Goal: Obtain resource: Obtain resource

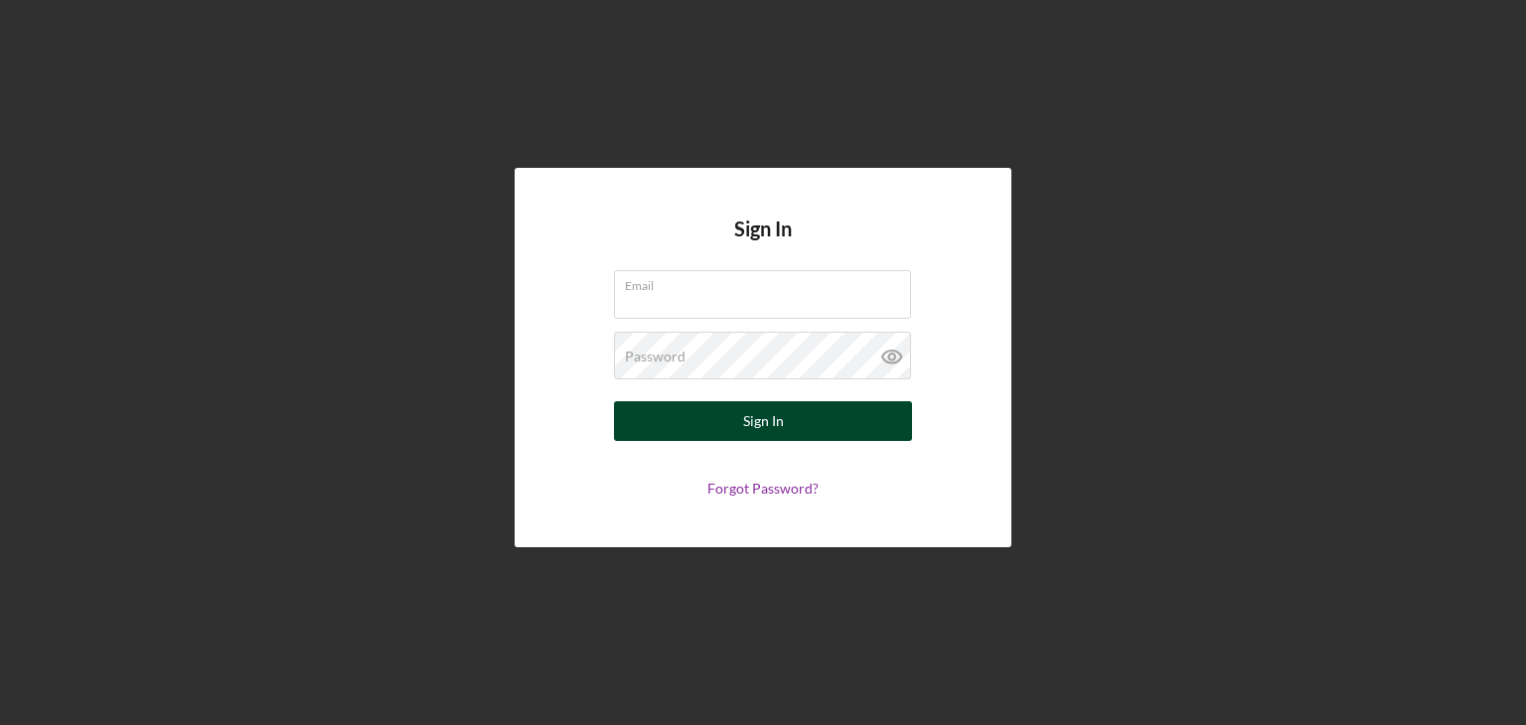
type input "[EMAIL_ADDRESS][DOMAIN_NAME]"
click at [748, 418] on div "Sign In" at bounding box center [763, 421] width 41 height 40
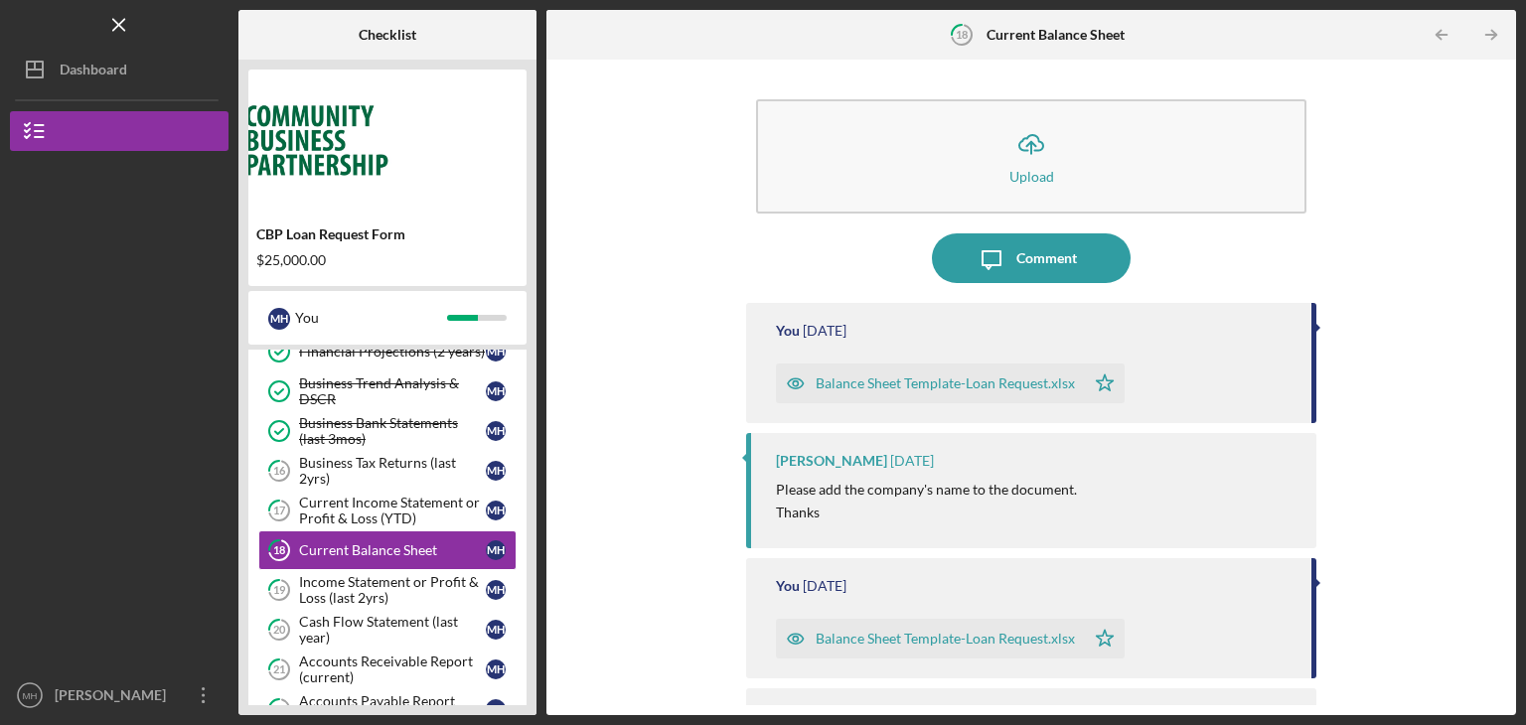
click at [914, 387] on div "Balance Sheet Template-Loan Request.xlsx" at bounding box center [945, 384] width 259 height 16
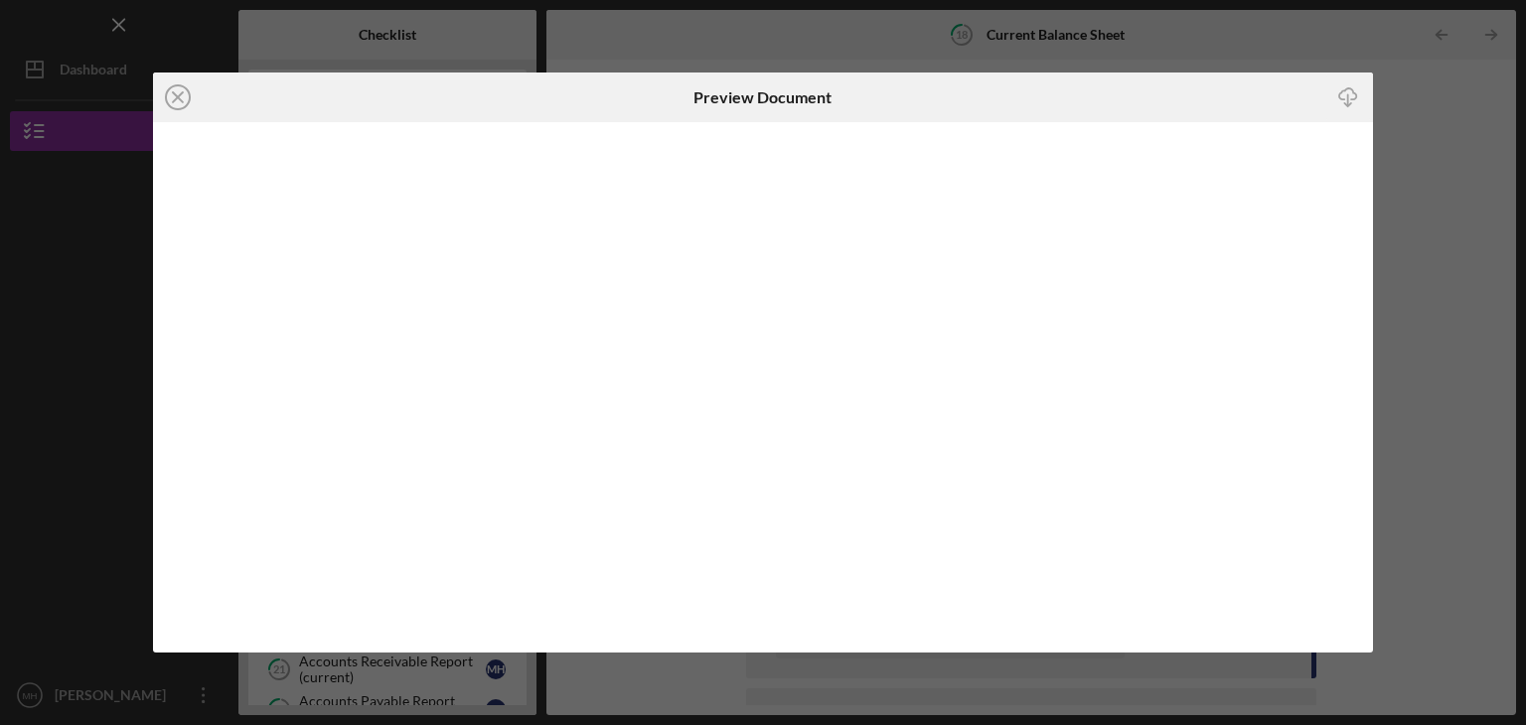
click at [1350, 92] on icon "Icon/Download" at bounding box center [1349, 98] width 45 height 45
click at [179, 92] on icon "Icon/Close" at bounding box center [178, 98] width 50 height 50
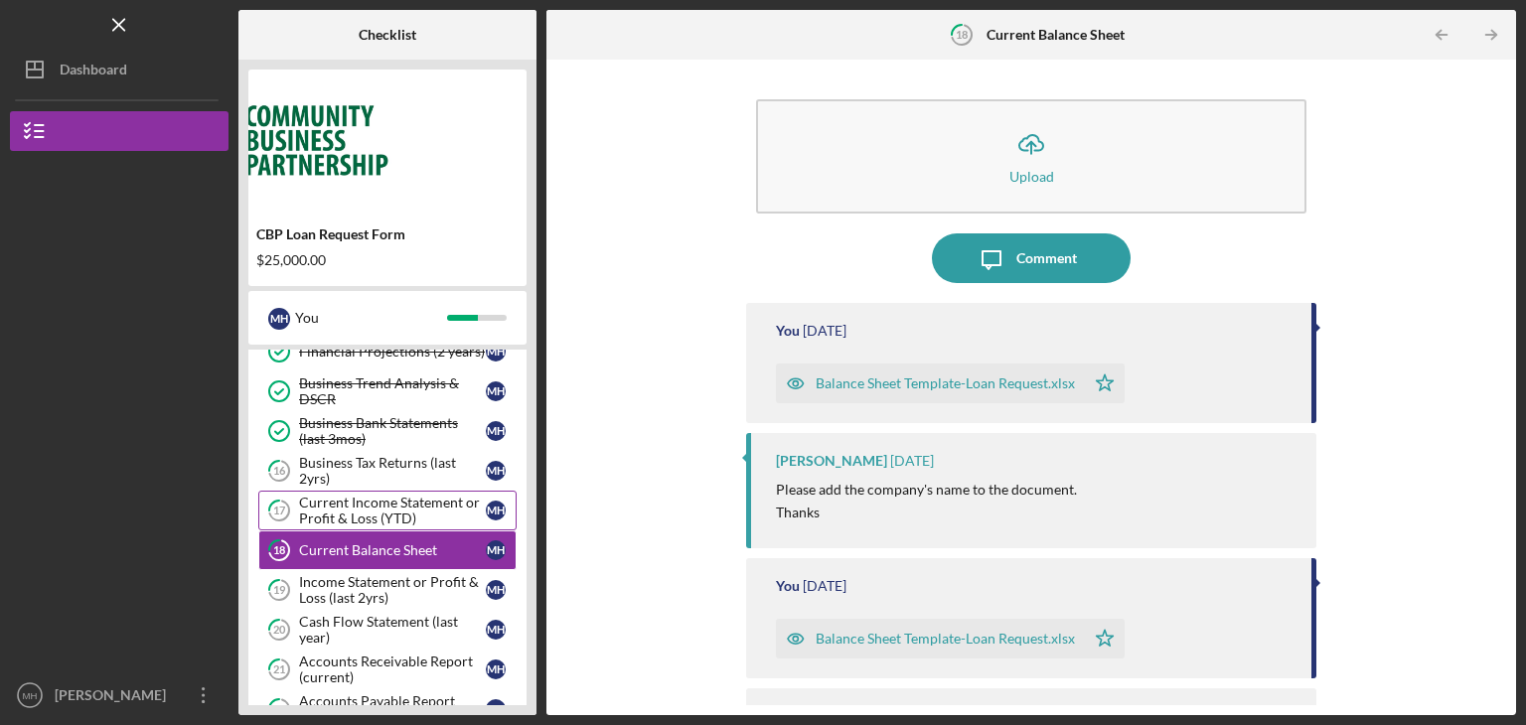
click at [375, 502] on div "Current Income Statement or Profit & Loss (YTD)" at bounding box center [392, 511] width 187 height 32
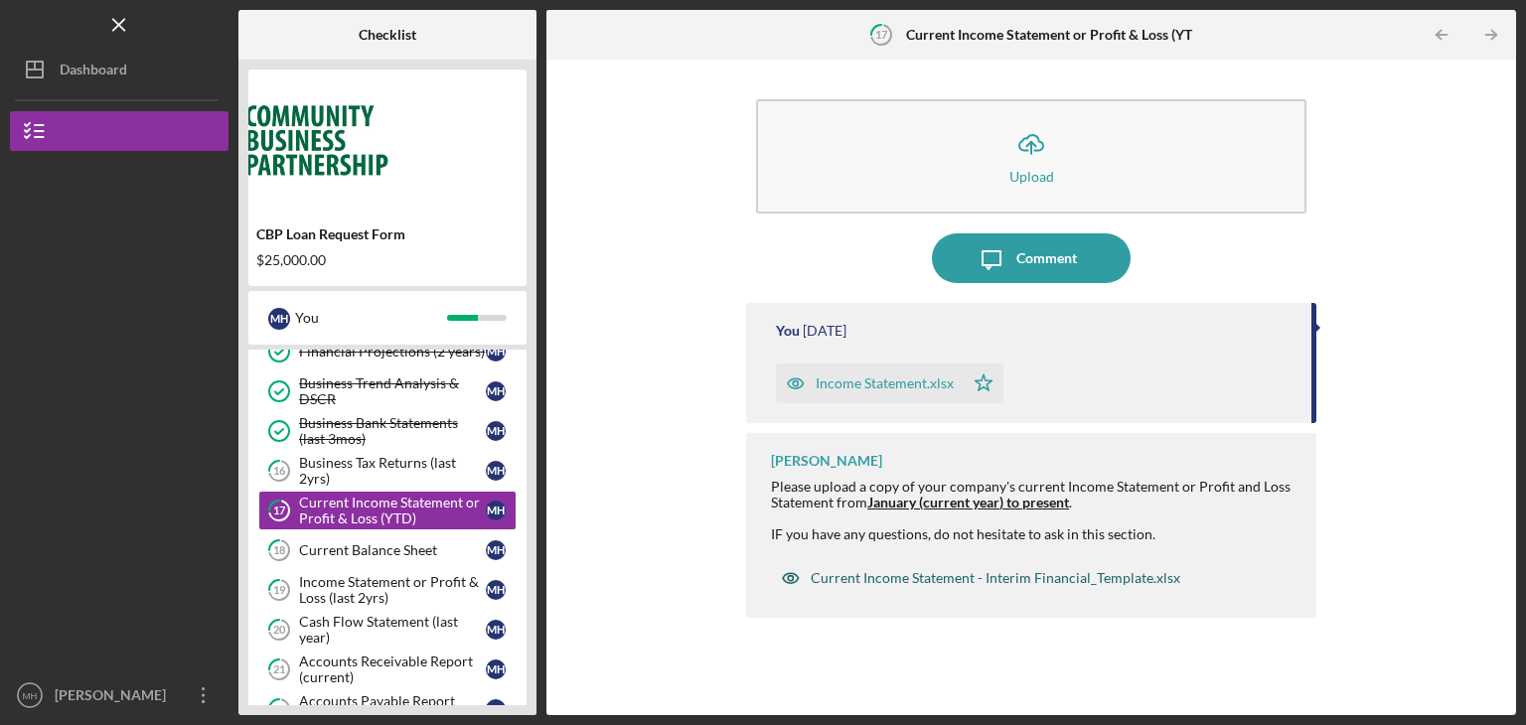
click at [862, 578] on div "Current Income Statement - Interim Financial_Template.xlsx" at bounding box center [996, 578] width 370 height 16
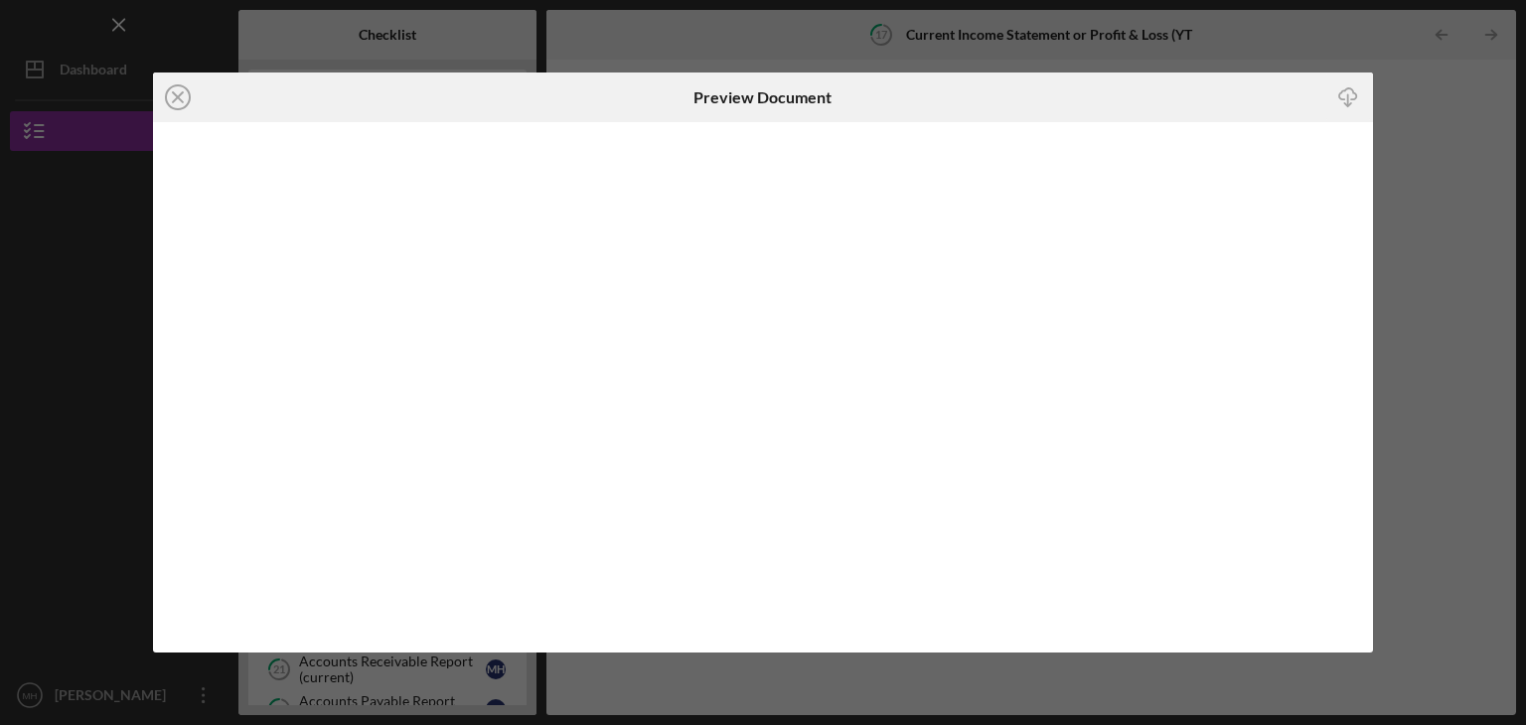
click at [1345, 99] on icon "button" at bounding box center [1348, 93] width 17 height 11
click at [183, 94] on icon "Icon/Close" at bounding box center [178, 98] width 50 height 50
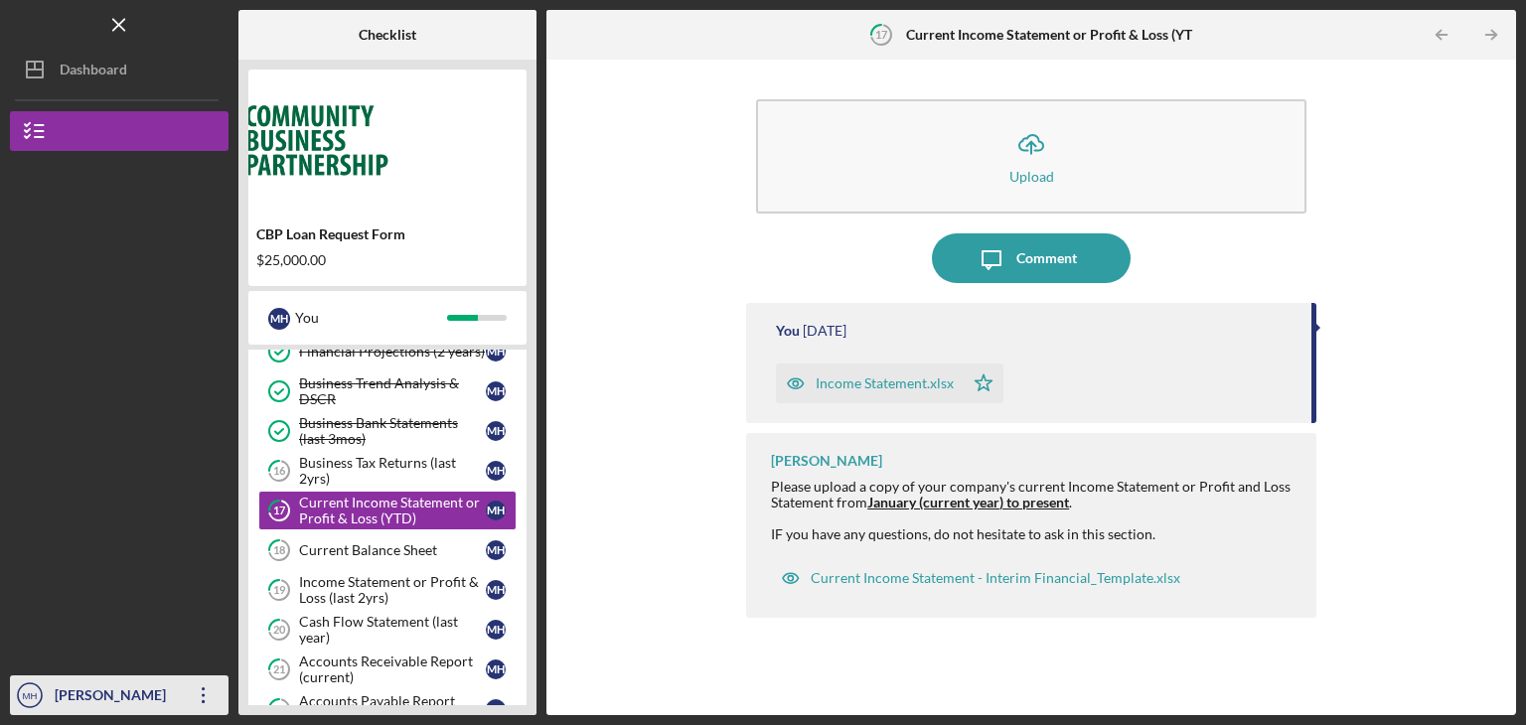
click at [66, 688] on div "[PERSON_NAME]" at bounding box center [114, 698] width 129 height 45
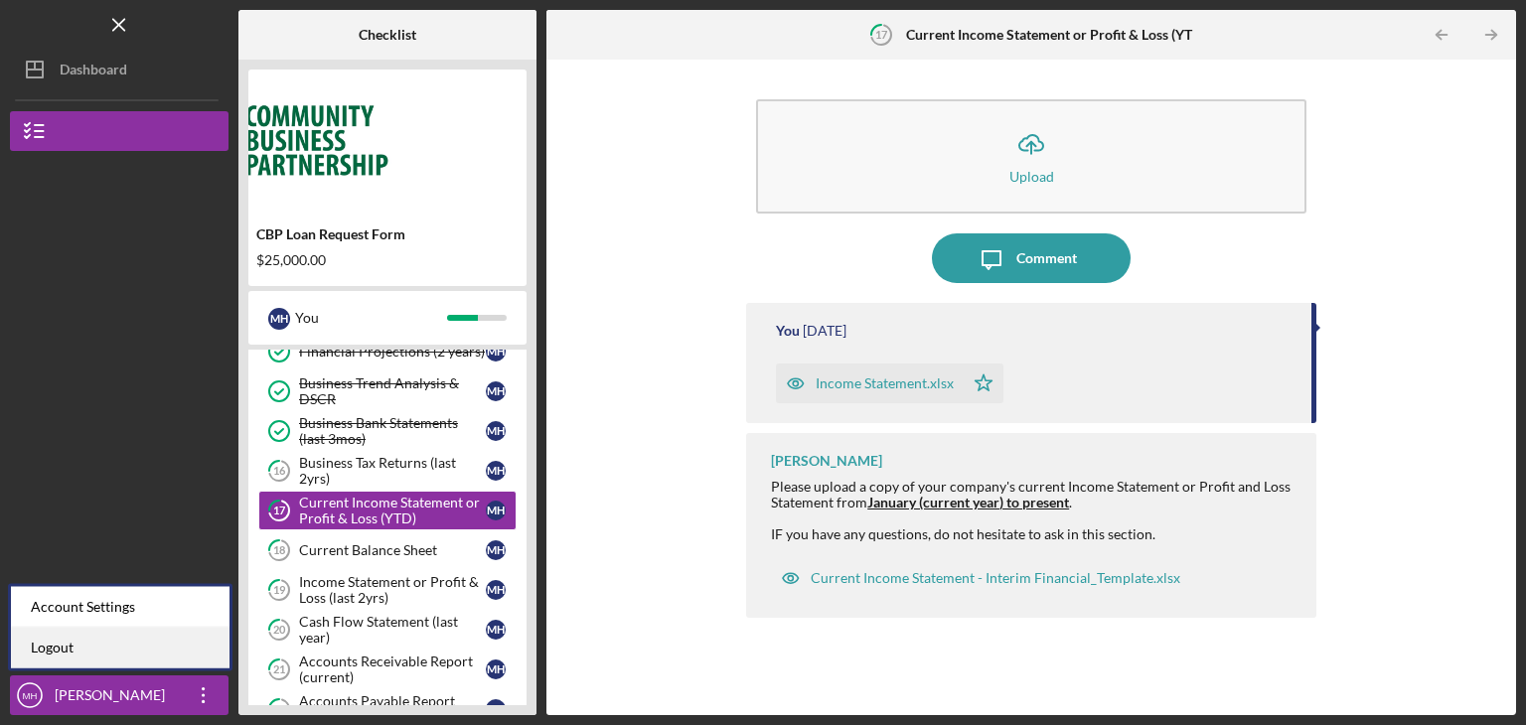
click at [48, 649] on link "Logout" at bounding box center [120, 648] width 219 height 41
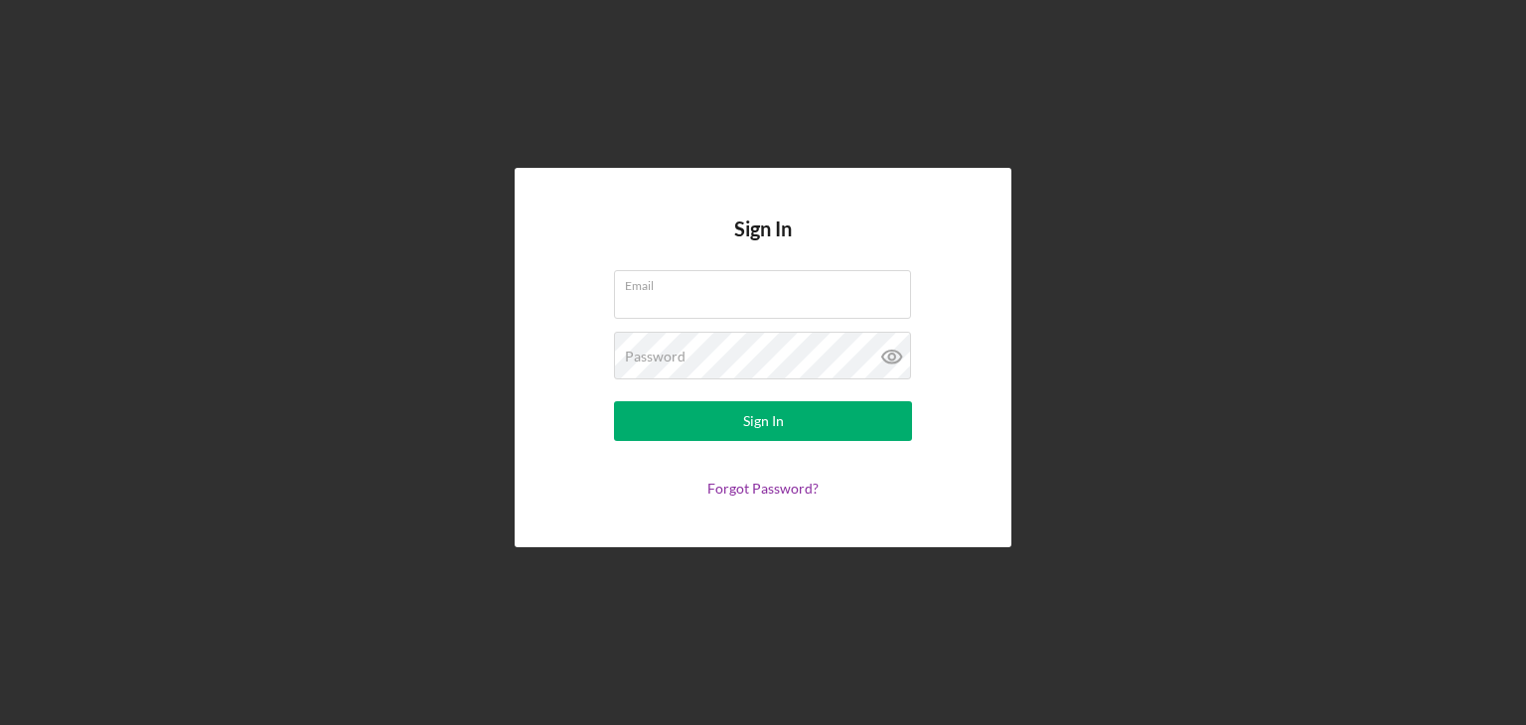
type input "[EMAIL_ADDRESS][DOMAIN_NAME]"
